Goal: Task Accomplishment & Management: Use online tool/utility

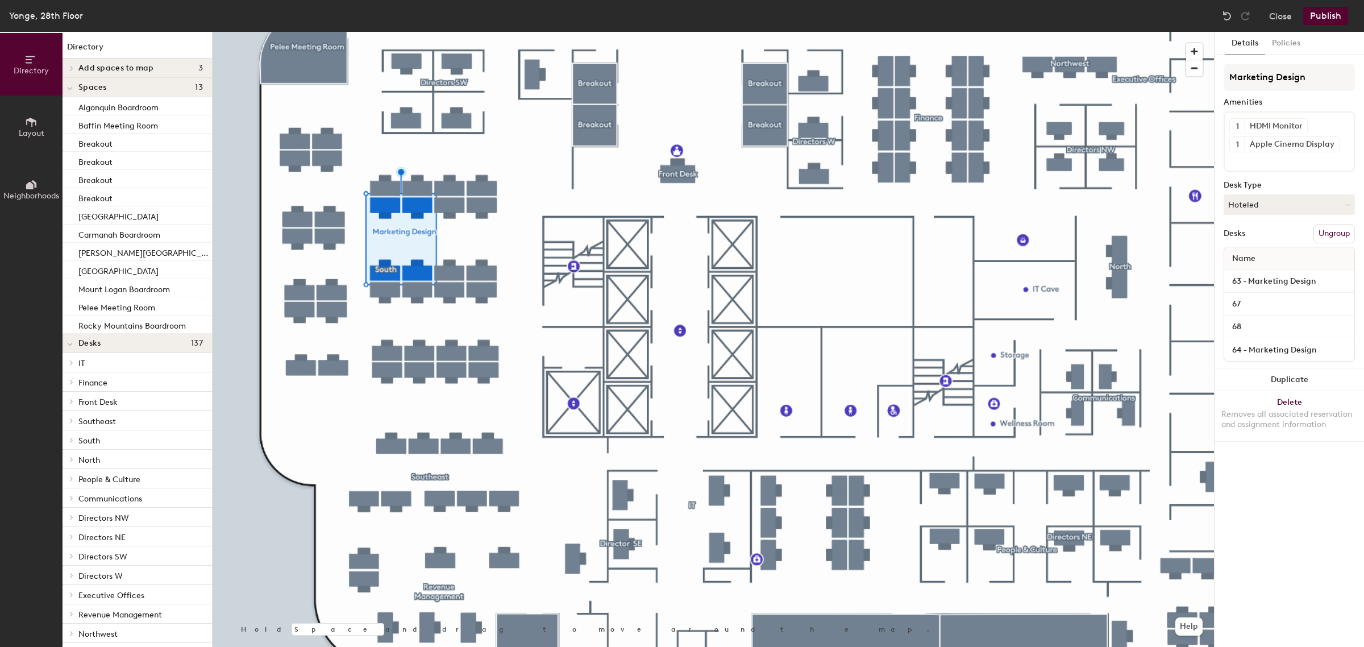
click at [1288, 26] on div "Yonge, 28th Floor Close Publish" at bounding box center [682, 16] width 1364 height 32
click at [1287, 34] on button "Policies" at bounding box center [1286, 43] width 42 height 23
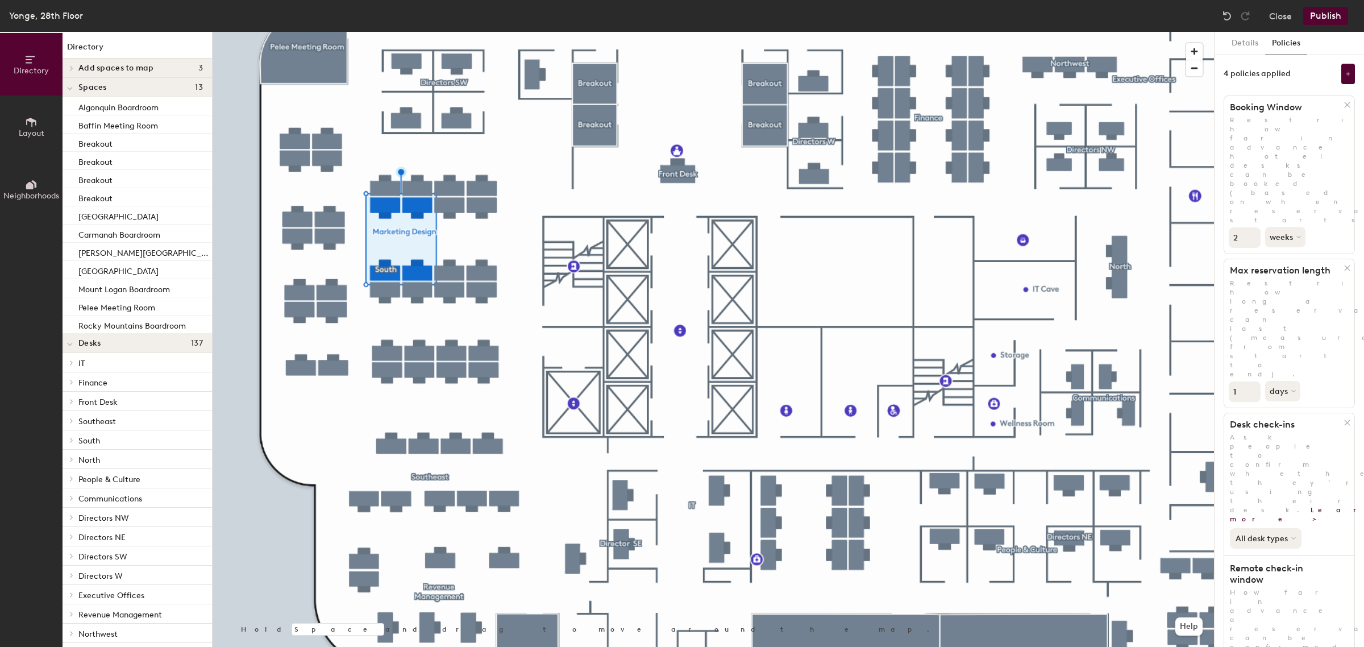
click at [1296, 528] on button "All desk types" at bounding box center [1266, 538] width 72 height 20
click at [1324, 524] on div "All desk types" at bounding box center [1289, 536] width 130 height 25
click at [1294, 536] on icon at bounding box center [1293, 538] width 5 height 5
click at [1322, 524] on div "All desk types" at bounding box center [1289, 536] width 130 height 25
click at [1240, 48] on button "Details" at bounding box center [1245, 43] width 40 height 23
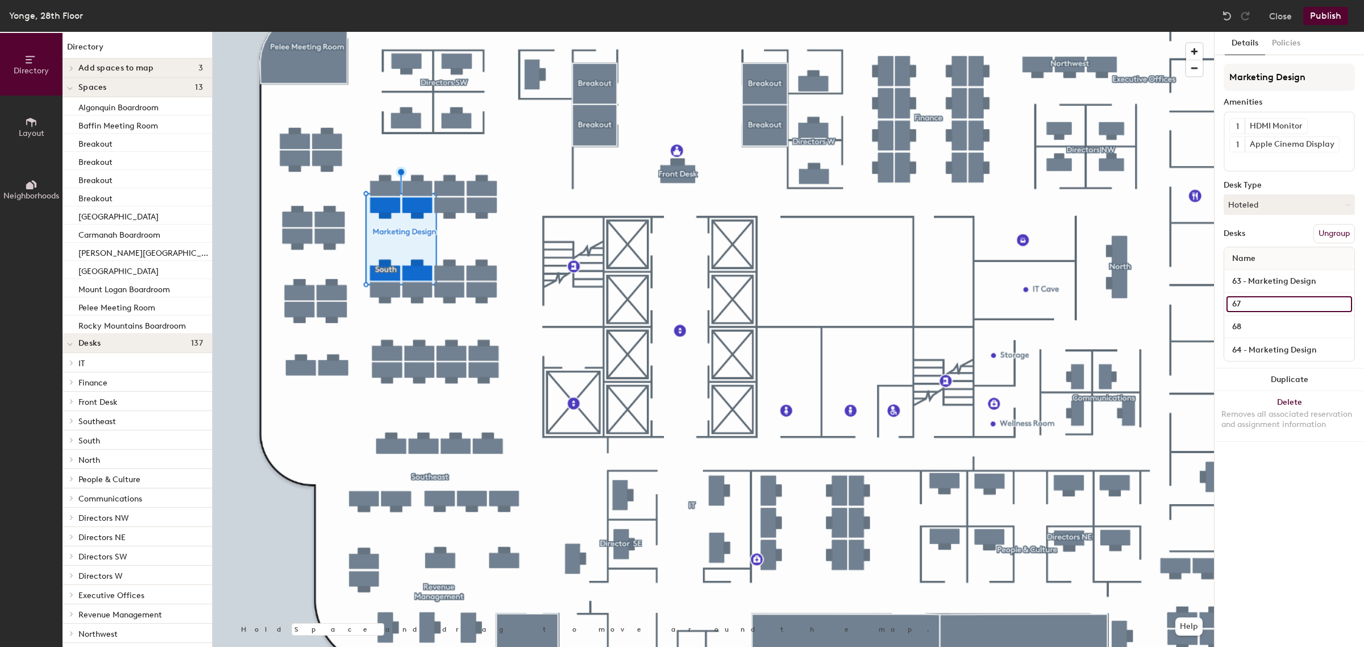
click at [1278, 300] on input "67" at bounding box center [1290, 304] width 126 height 16
type input "67 - Marketing Design"
click at [1276, 319] on input "68" at bounding box center [1290, 327] width 126 height 16
click at [1276, 321] on input "68" at bounding box center [1290, 327] width 126 height 16
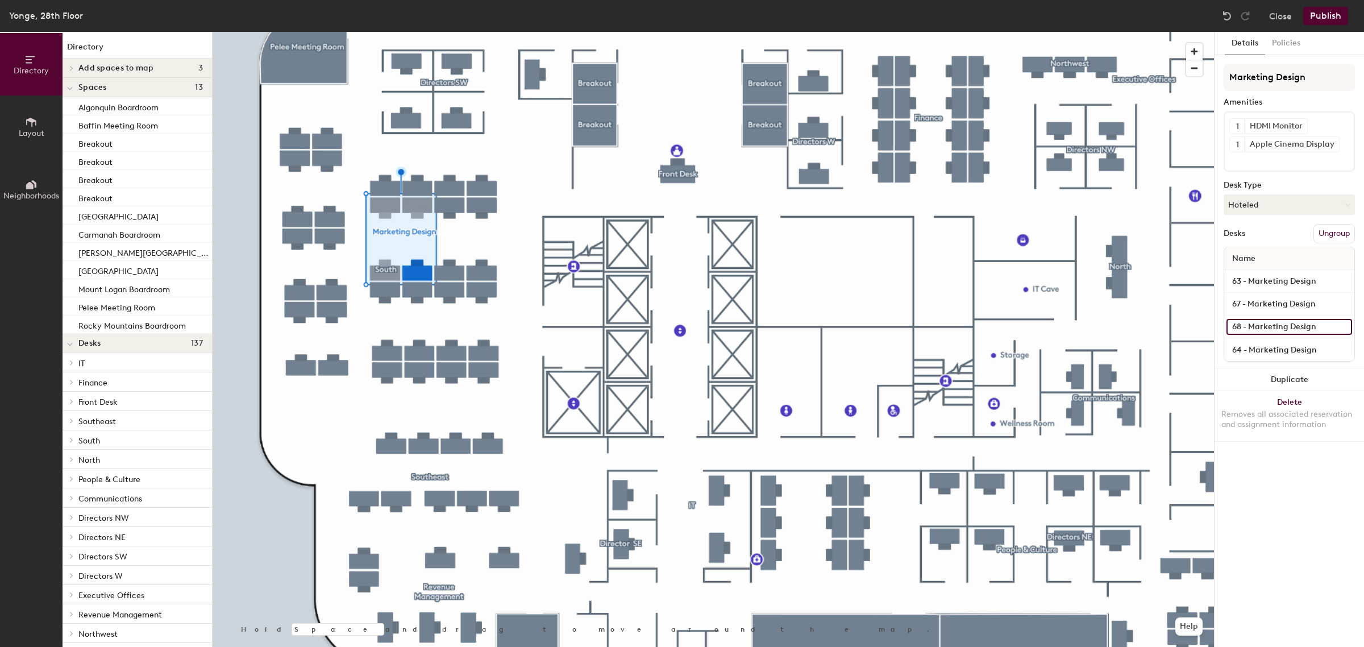
type input "68 - Marketing Design"
click at [1274, 585] on div "Details Policies Marketing Design Amenities 1 HDMI Monitor 1 Apple Cinema Displ…" at bounding box center [1289, 339] width 149 height 615
click at [1324, 15] on button "Publish" at bounding box center [1325, 16] width 45 height 18
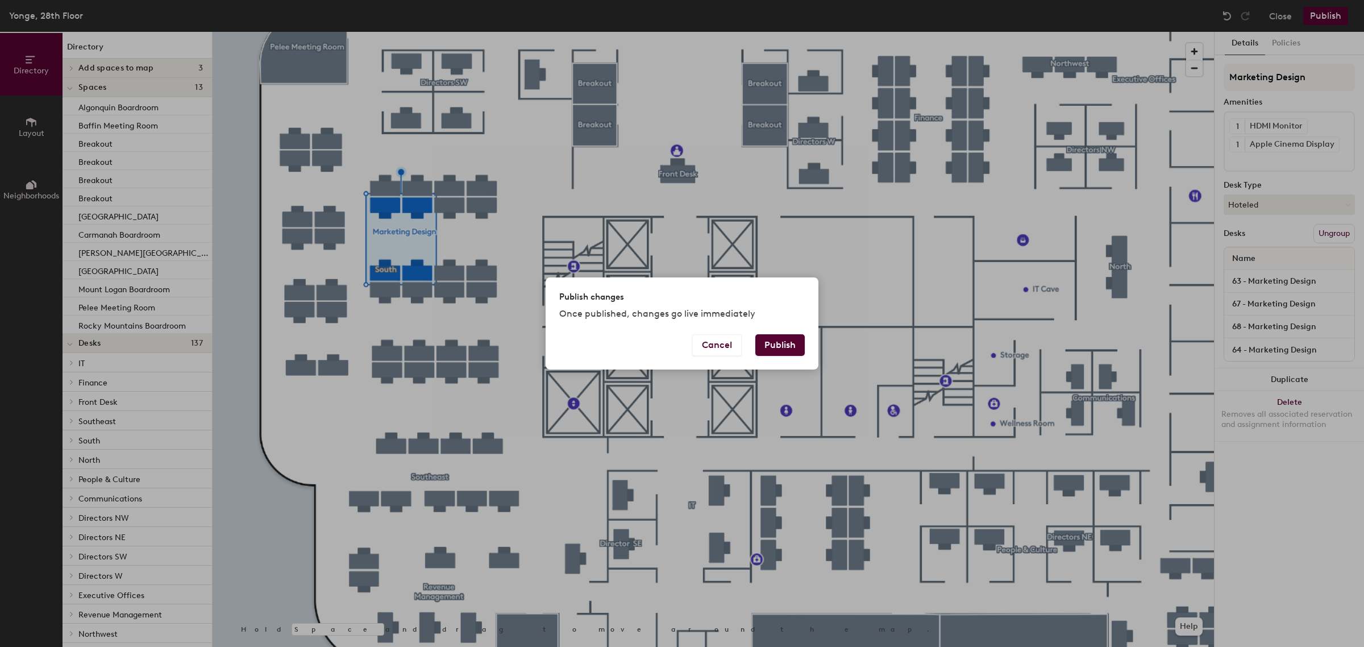
click at [771, 344] on button "Publish" at bounding box center [779, 345] width 49 height 22
